Goal: Navigation & Orientation: Find specific page/section

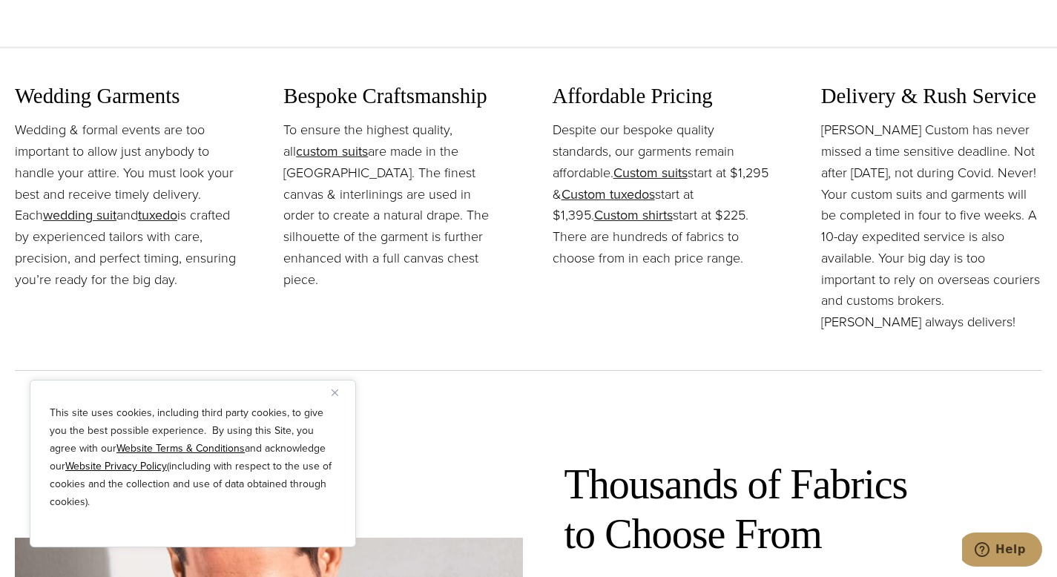
scroll to position [1780, 0]
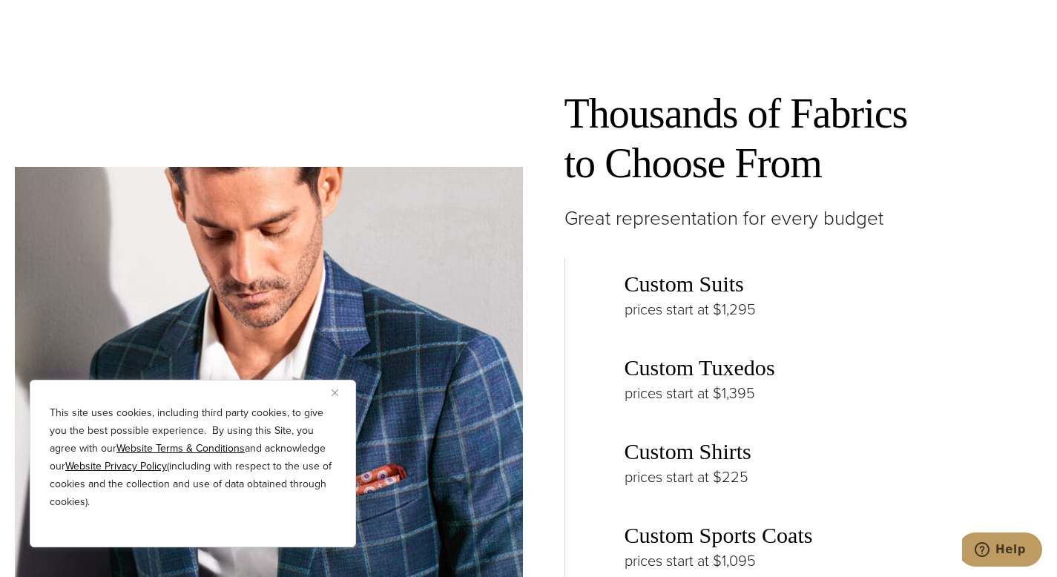
click at [711, 556] on div "Custom Suits prices start at $1,295 Custom Tuxedos prices start at $1,395 Custo…" at bounding box center [803, 503] width 478 height 490
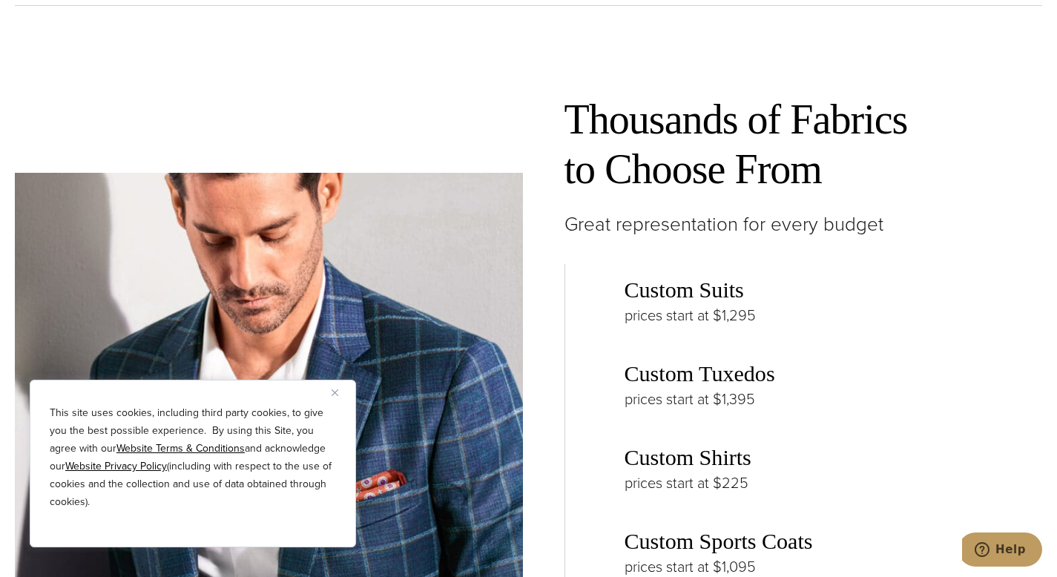
click at [757, 444] on div "Custom Suits prices start at $1,295 Custom Tuxedos prices start at $1,395 Custo…" at bounding box center [803, 509] width 478 height 490
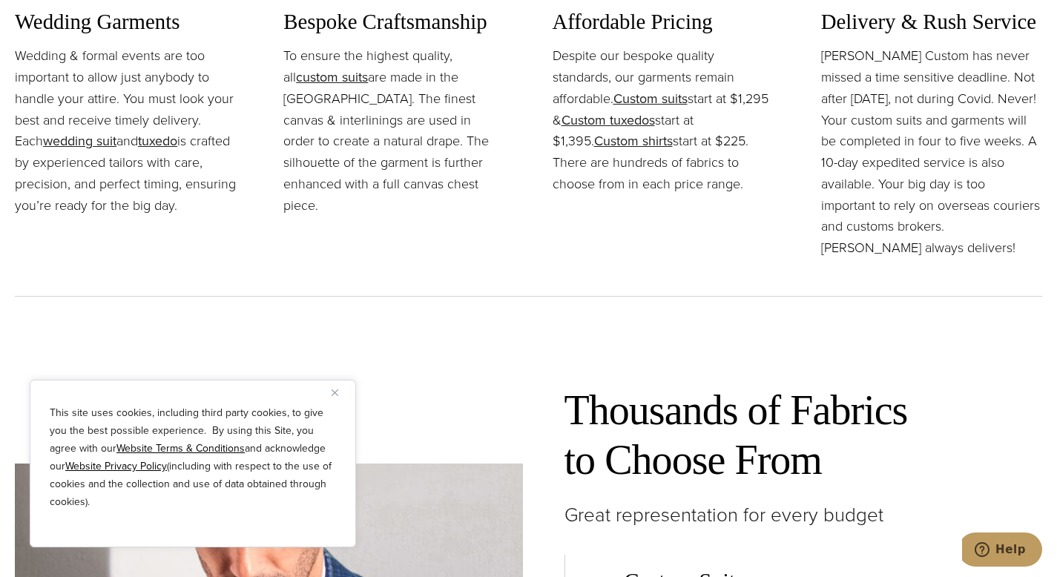
scroll to position [1706, 0]
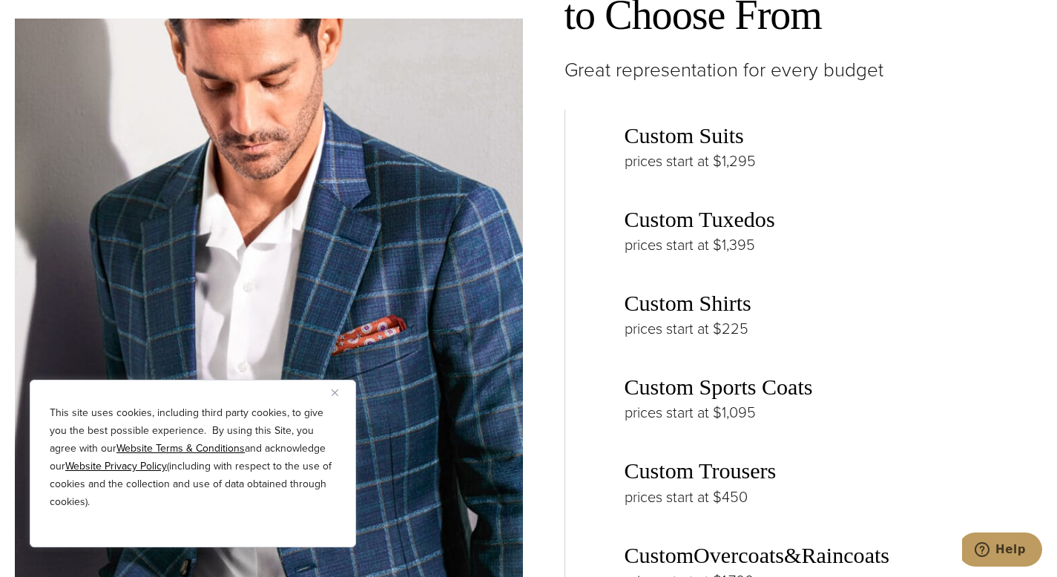
scroll to position [2299, 0]
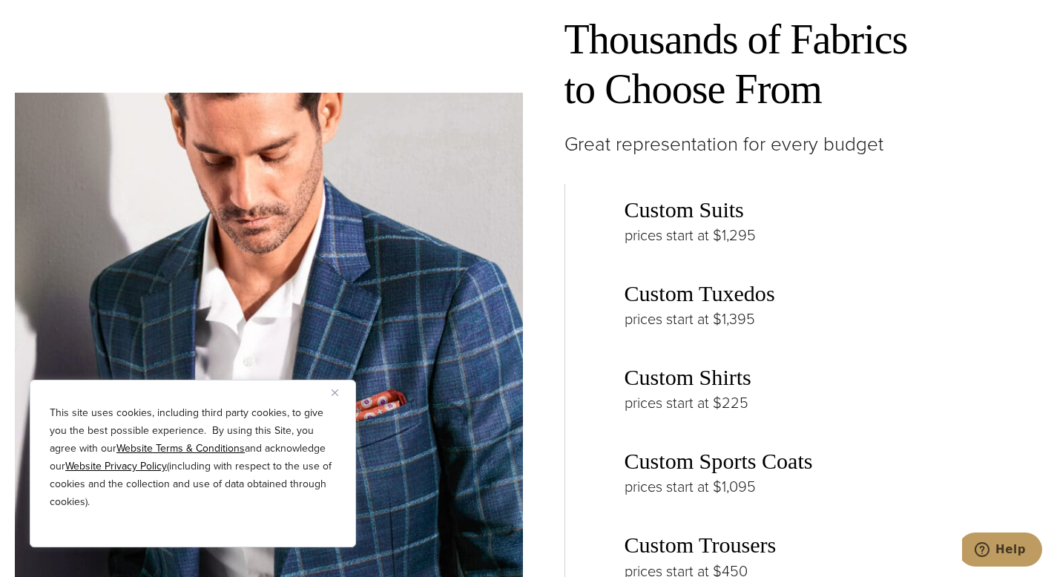
click at [719, 366] on div "Custom Suits prices start at $1,295 Custom Tuxedos prices start at $1,395 Custo…" at bounding box center [803, 429] width 478 height 490
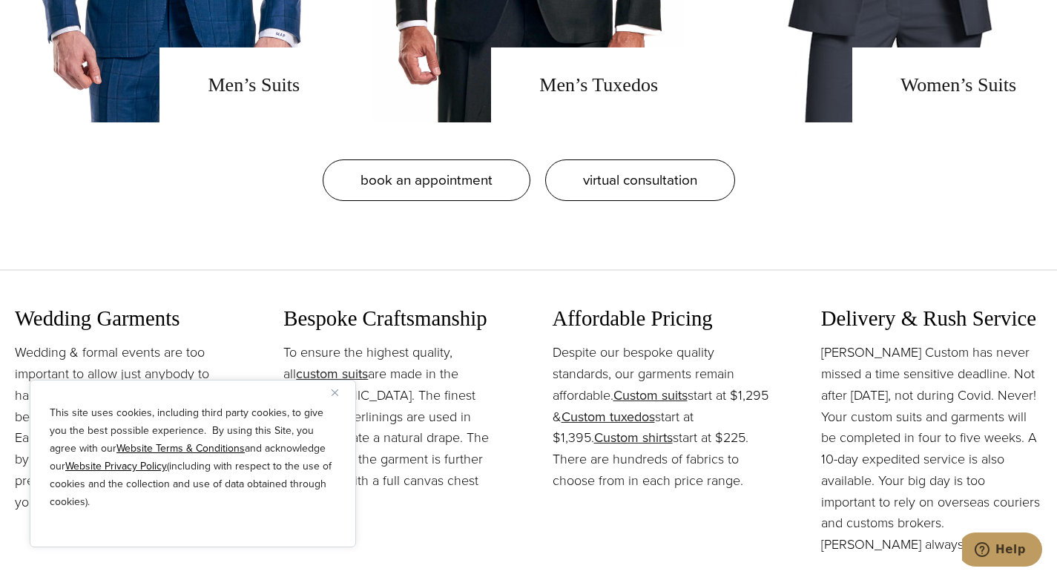
scroll to position [1409, 0]
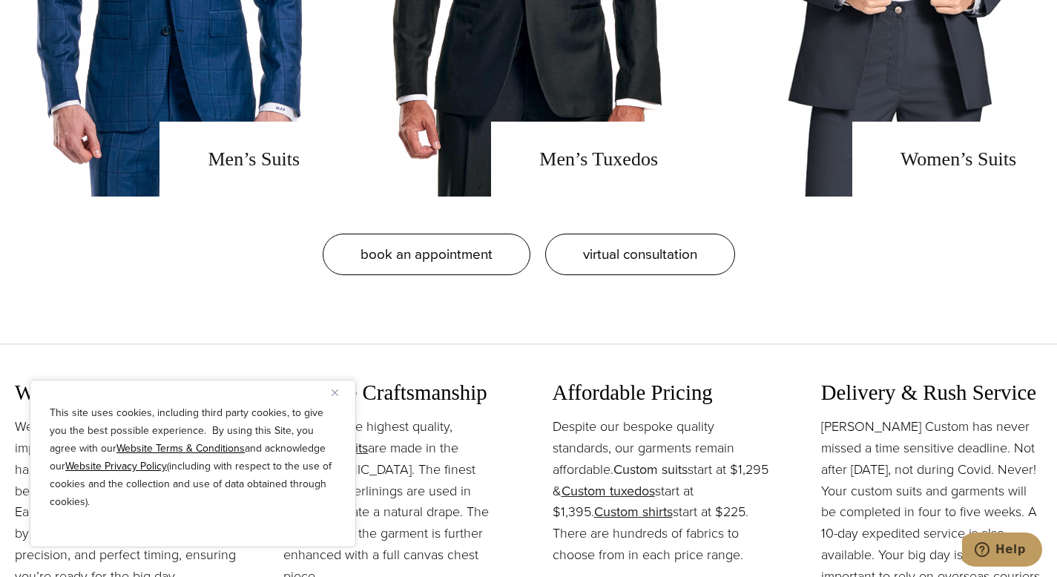
click at [613, 471] on link "Custom suits" at bounding box center [650, 469] width 74 height 19
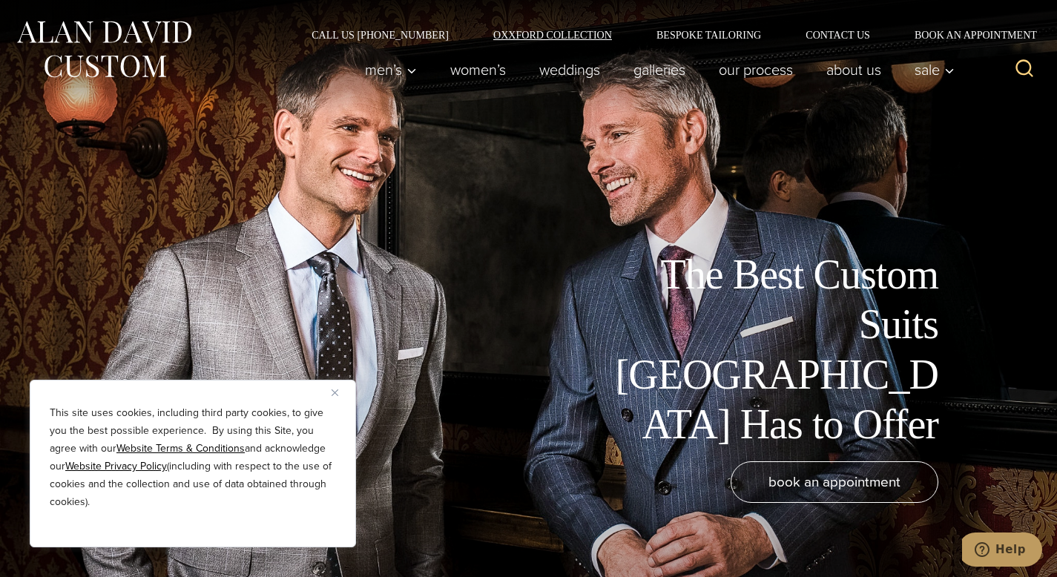
click at [513, 39] on link "Oxxford Collection" at bounding box center [552, 35] width 163 height 10
